Goal: Find specific page/section: Find specific page/section

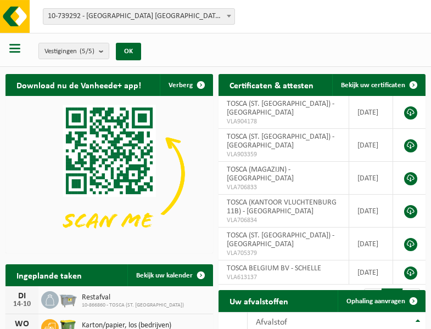
click at [229, 16] on b at bounding box center [229, 16] width 4 height 3
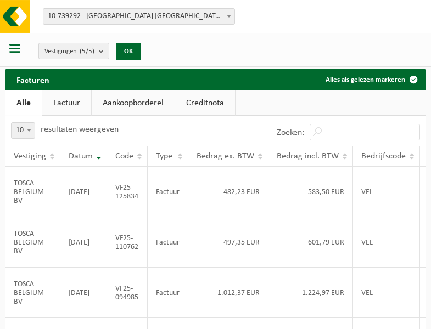
click at [229, 16] on b at bounding box center [229, 16] width 4 height 3
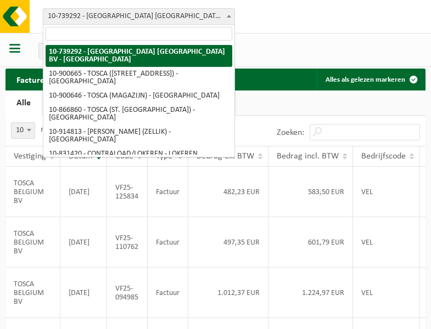
select select "119212"
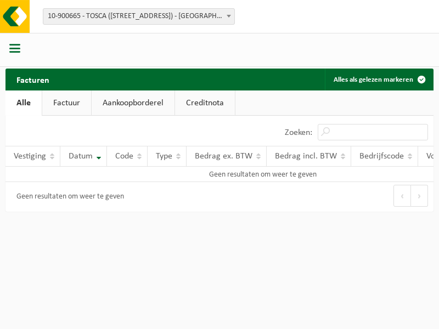
click at [229, 16] on b at bounding box center [229, 16] width 4 height 3
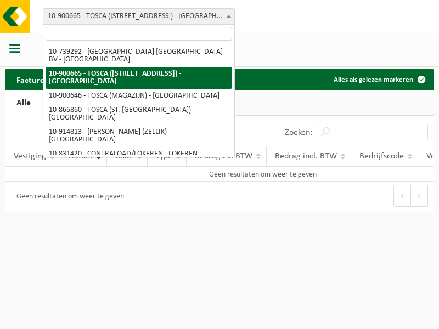
select select "119209"
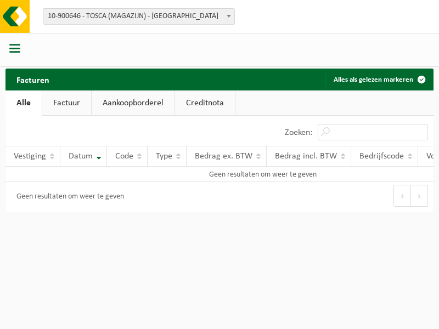
click at [229, 16] on b at bounding box center [229, 16] width 4 height 3
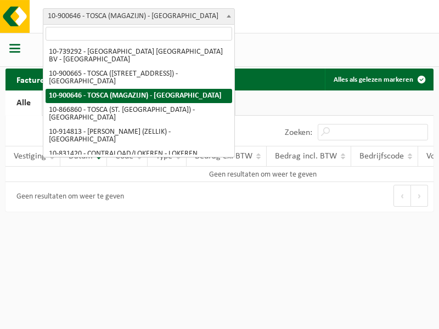
select select "103057"
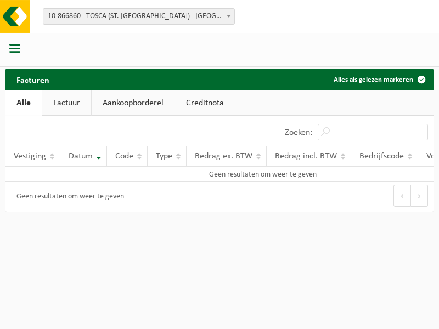
click at [229, 16] on b at bounding box center [229, 16] width 4 height 3
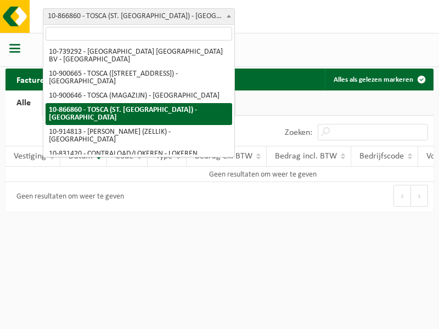
select select "126716"
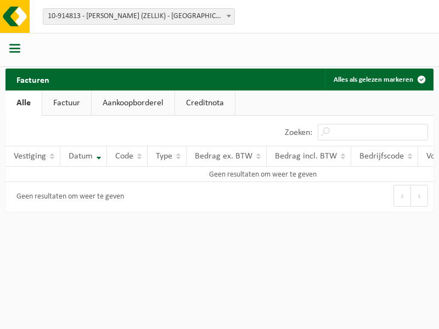
click at [229, 16] on b at bounding box center [229, 16] width 4 height 3
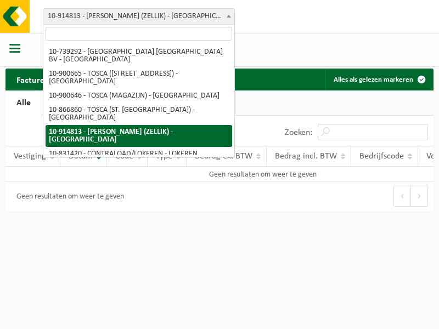
select select "88625"
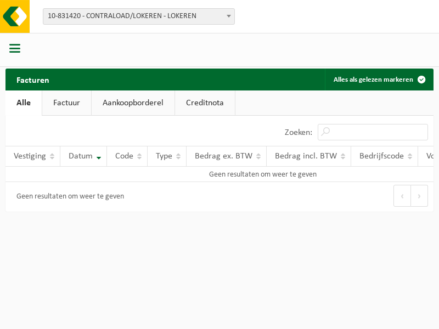
click at [229, 16] on b at bounding box center [229, 16] width 4 height 3
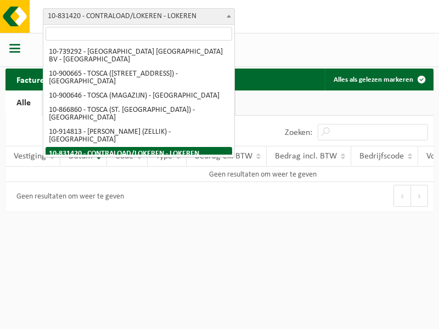
select select "99558"
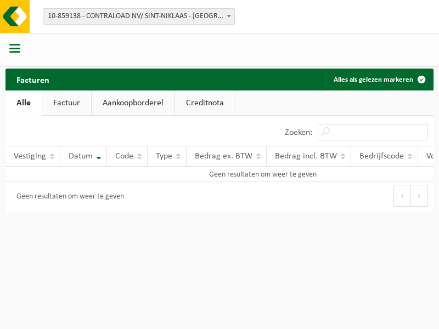
click at [229, 16] on b at bounding box center [229, 16] width 4 height 3
